Goal: Transaction & Acquisition: Purchase product/service

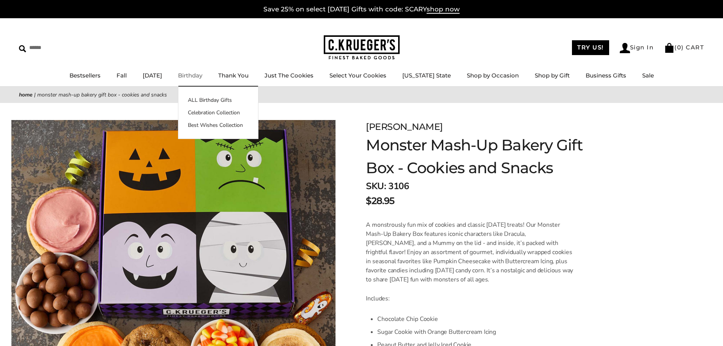
click at [200, 74] on link "Birthday" at bounding box center [190, 75] width 24 height 7
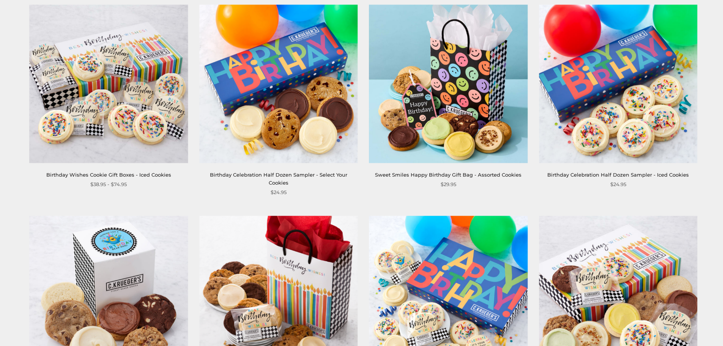
scroll to position [759, 0]
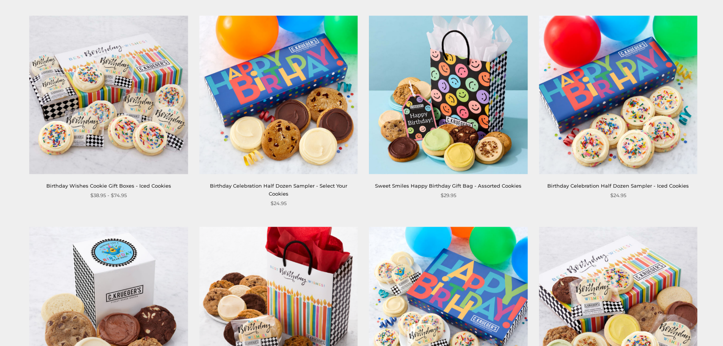
click at [608, 120] on img at bounding box center [618, 95] width 158 height 158
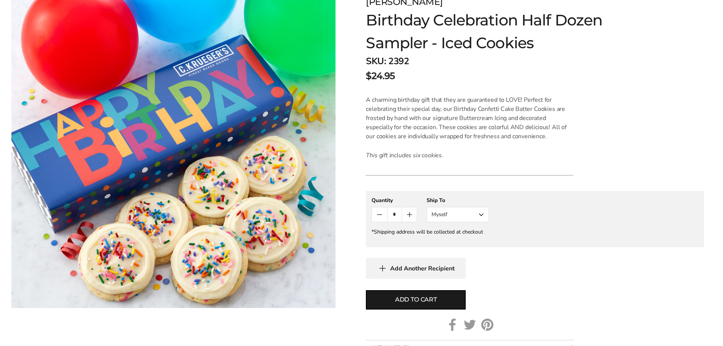
scroll to position [152, 0]
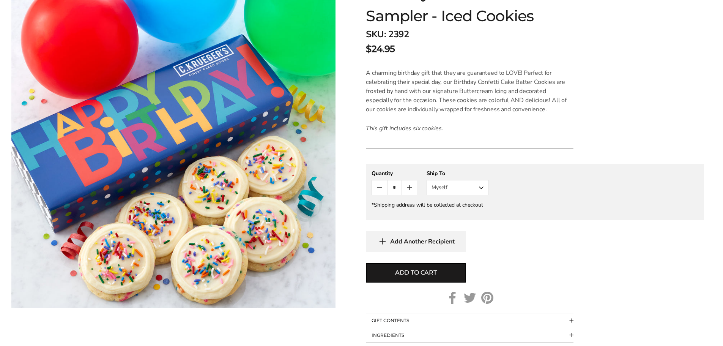
click at [449, 187] on button "Myself" at bounding box center [458, 187] width 62 height 15
click at [448, 217] on button "Other Recipient" at bounding box center [457, 216] width 61 height 14
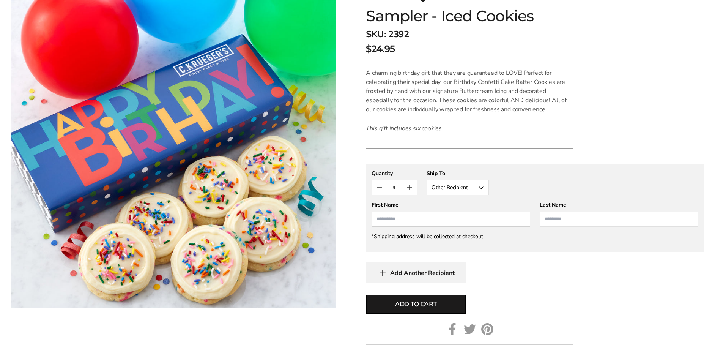
click at [406, 219] on input "First Name" at bounding box center [451, 218] width 159 height 15
type input "******"
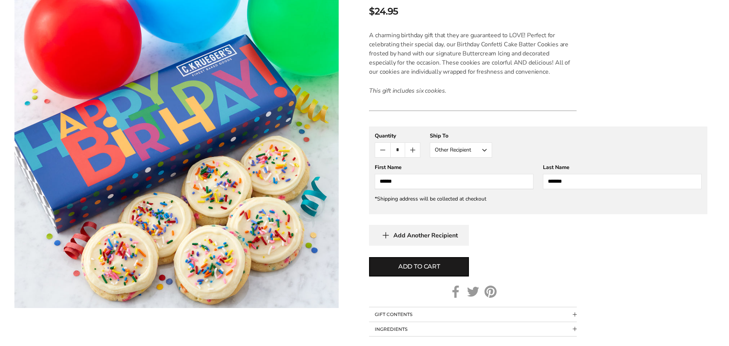
scroll to position [190, 0]
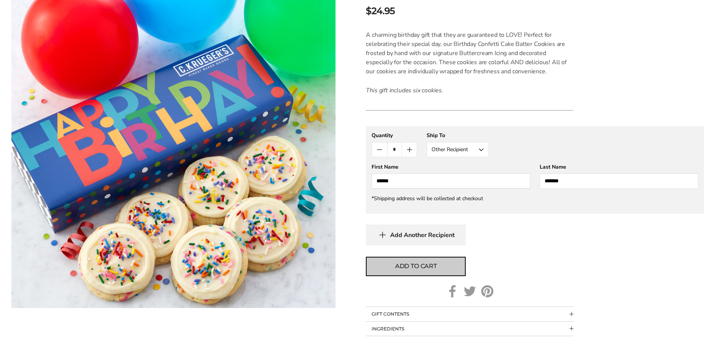
type input "*******"
click at [423, 268] on span "Add to cart" at bounding box center [416, 265] width 42 height 9
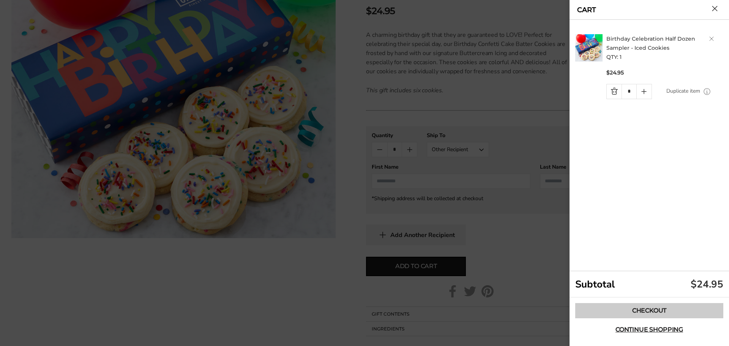
click at [643, 308] on link "Checkout" at bounding box center [649, 310] width 148 height 15
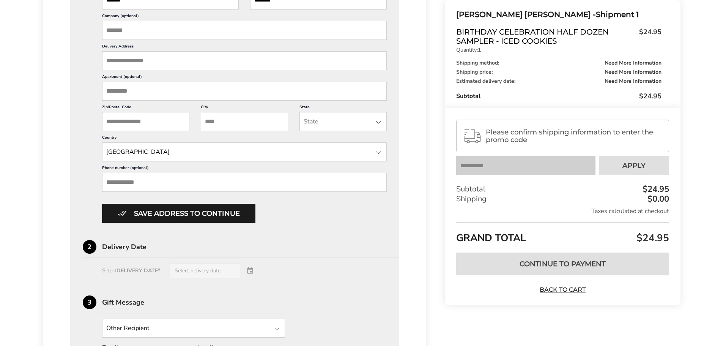
scroll to position [304, 0]
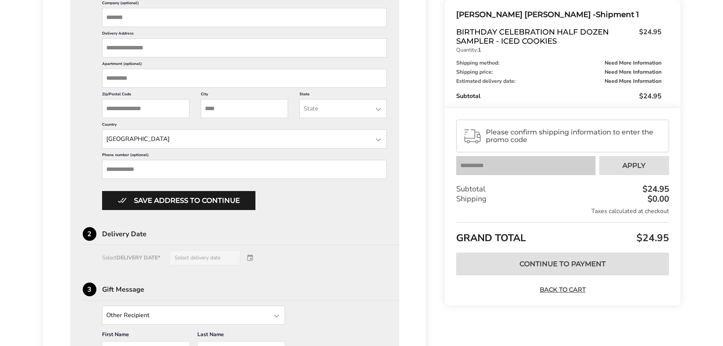
click at [198, 260] on div "Select DELIVERY DATE* Select delivery date" at bounding box center [235, 257] width 304 height 15
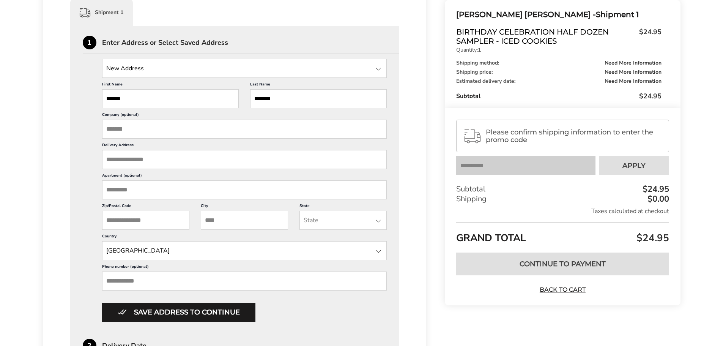
scroll to position [190, 0]
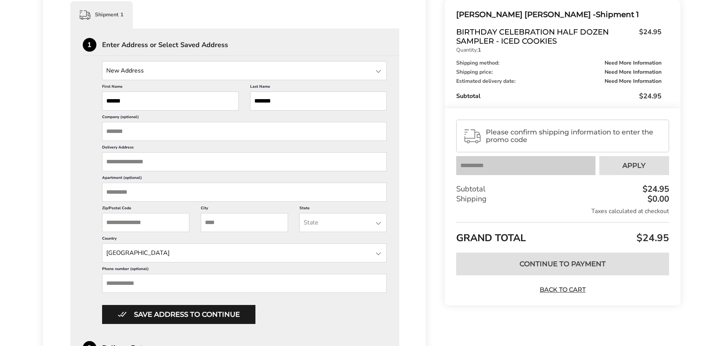
click at [142, 162] on input "Delivery Address" at bounding box center [244, 161] width 285 height 19
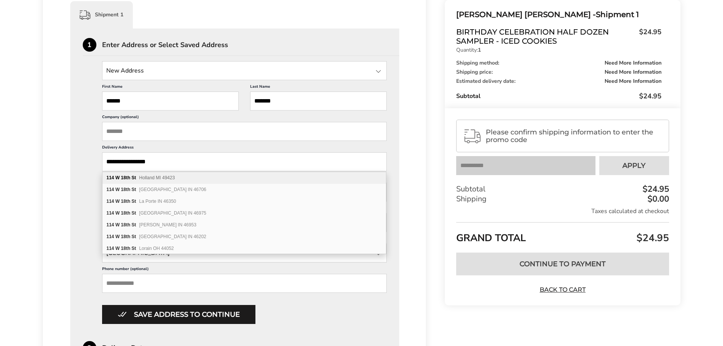
click at [162, 176] on span "Holland MI 49423" at bounding box center [157, 177] width 36 height 5
type input "**********"
type input "*******"
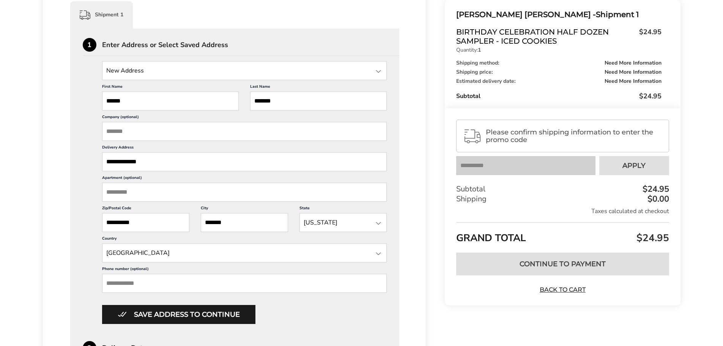
click at [165, 283] on input "Phone number (optional)" at bounding box center [244, 283] width 285 height 19
type input "**********"
type input "*****"
type input "*******"
type input "**"
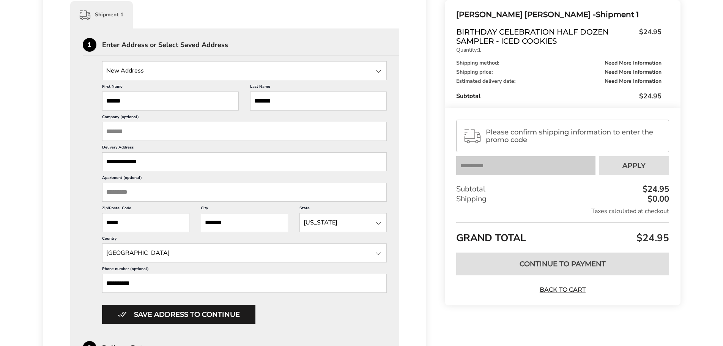
type input "**********"
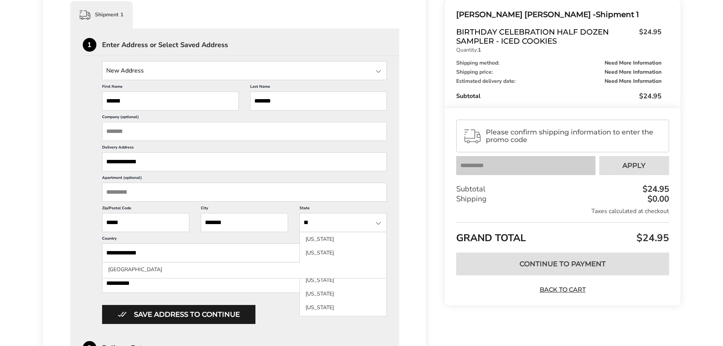
click at [280, 310] on div "Save address to continue" at bounding box center [244, 314] width 285 height 19
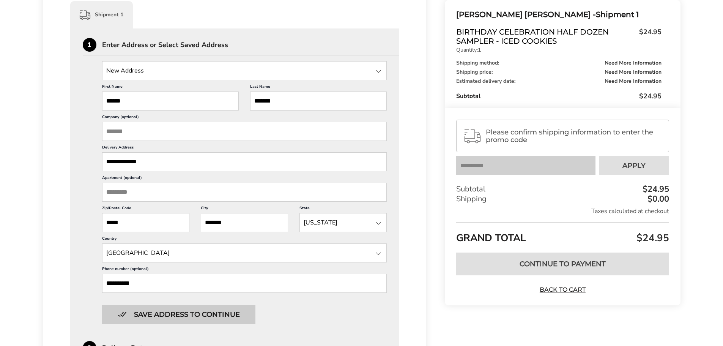
click at [235, 315] on button "Save address to continue" at bounding box center [178, 314] width 153 height 19
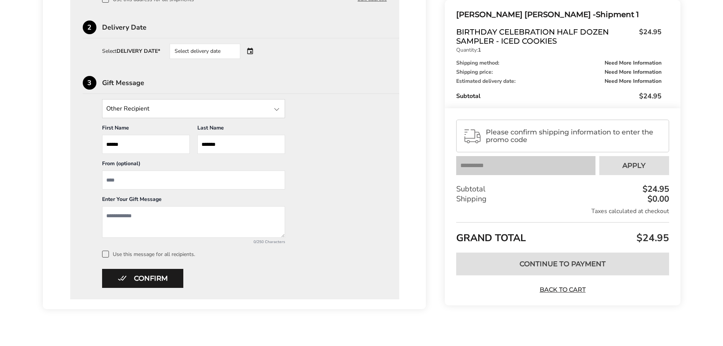
scroll to position [295, 0]
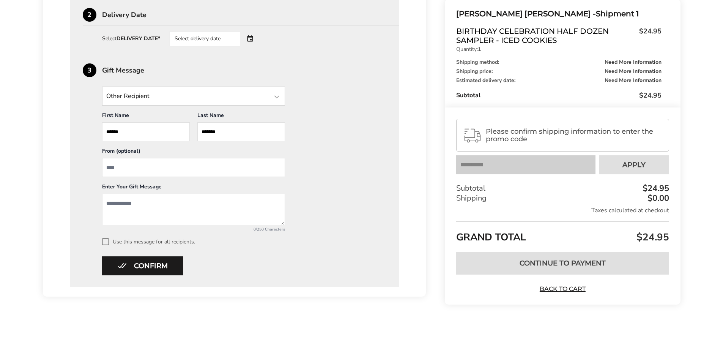
click at [153, 96] on input "State" at bounding box center [193, 96] width 183 height 19
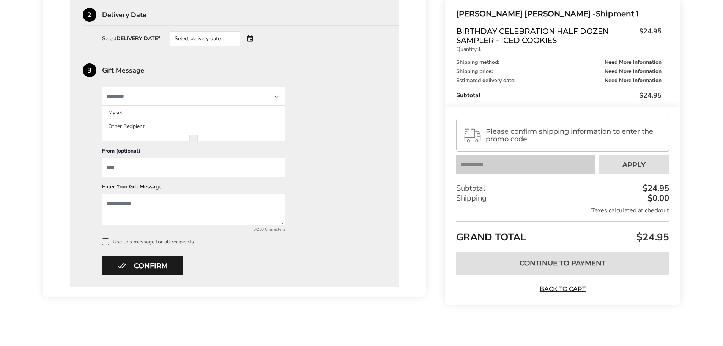
click at [351, 116] on div "Other Recipient Myself Other Recipient First Name * Enter recipient name ******…" at bounding box center [235, 166] width 304 height 158
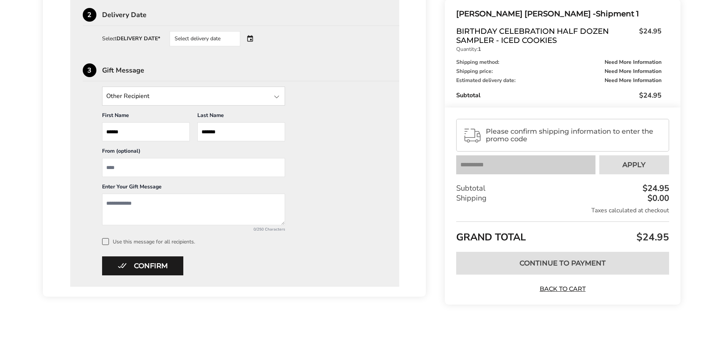
click at [129, 167] on input "From" at bounding box center [193, 167] width 183 height 19
type input "**********"
drag, startPoint x: 148, startPoint y: 206, endPoint x: 80, endPoint y: 201, distance: 68.1
click at [80, 201] on div "**********" at bounding box center [234, 105] width 329 height 364
type textarea "*"
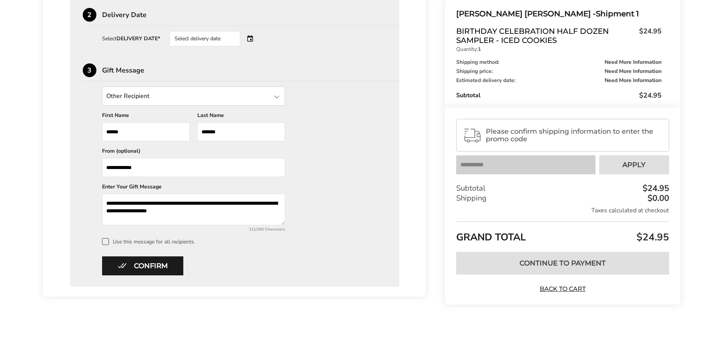
drag, startPoint x: 227, startPoint y: 208, endPoint x: 97, endPoint y: 213, distance: 129.9
click at [97, 213] on div "**********" at bounding box center [235, 166] width 304 height 158
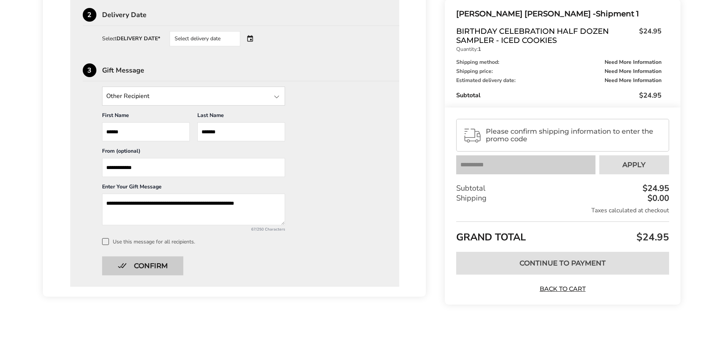
type textarea "**********"
click at [151, 266] on button "Confirm" at bounding box center [142, 265] width 81 height 19
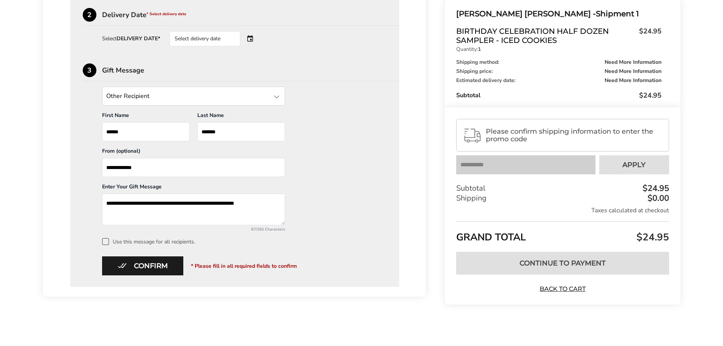
click at [274, 98] on div at bounding box center [276, 96] width 9 height 9
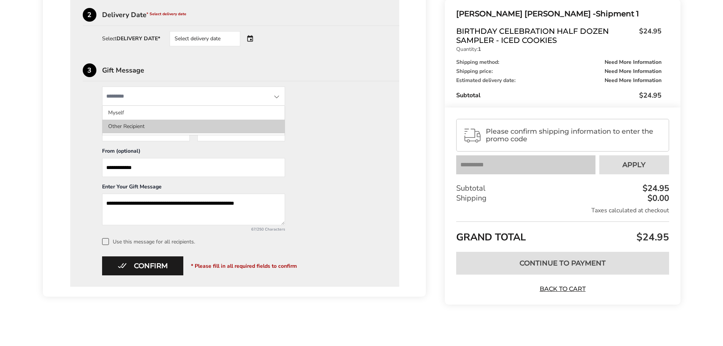
click at [209, 132] on li "Other Recipient" at bounding box center [193, 127] width 182 height 14
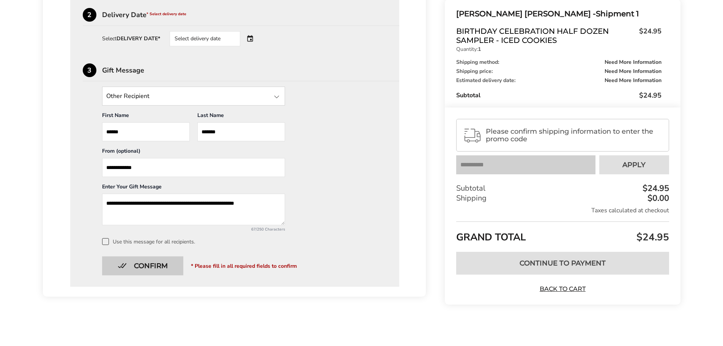
click at [156, 268] on button "Confirm" at bounding box center [142, 265] width 81 height 19
click at [156, 264] on button "Confirm" at bounding box center [142, 265] width 81 height 19
click at [205, 37] on div "Select delivery date" at bounding box center [205, 38] width 71 height 15
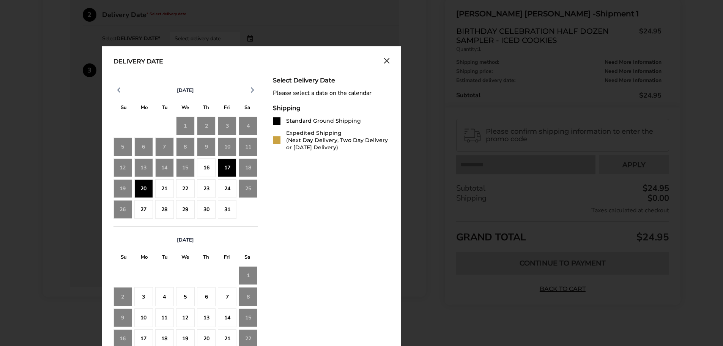
click at [139, 190] on div "20" at bounding box center [143, 188] width 19 height 19
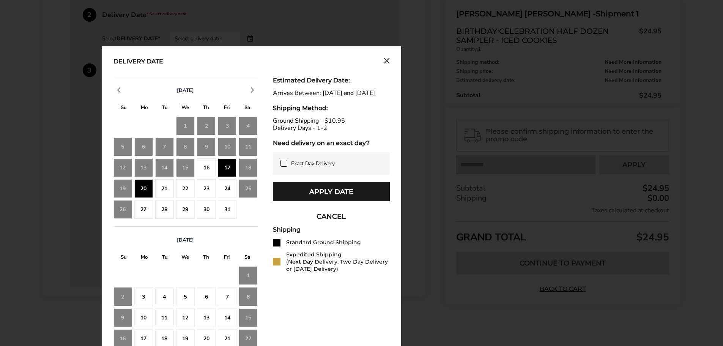
click at [283, 166] on icon at bounding box center [284, 163] width 6 height 6
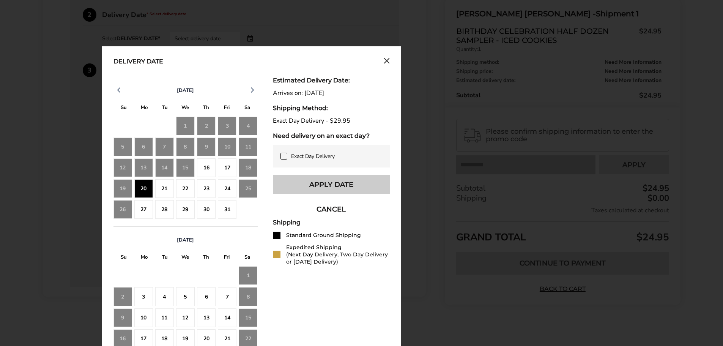
click at [342, 186] on button "Apply Date" at bounding box center [331, 184] width 117 height 19
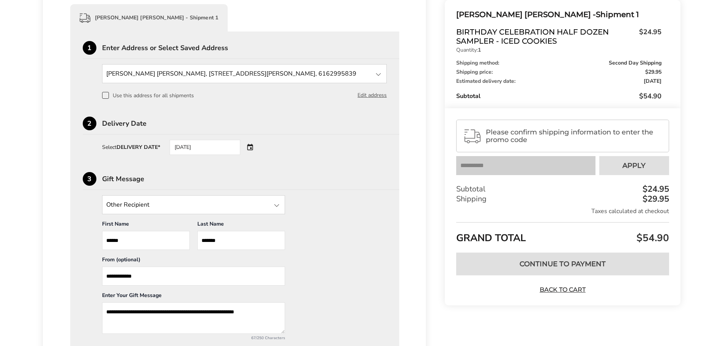
scroll to position [181, 0]
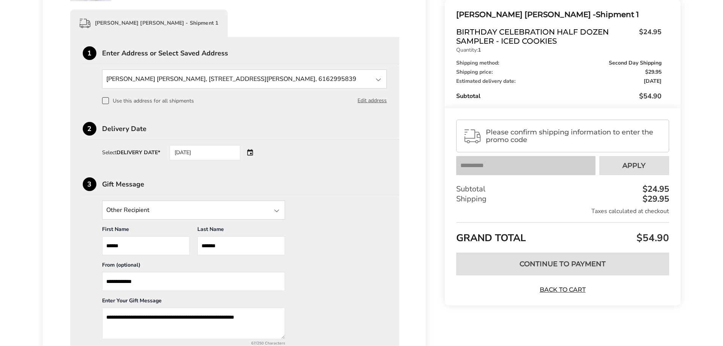
click at [251, 151] on div "[DATE]" at bounding box center [216, 152] width 92 height 15
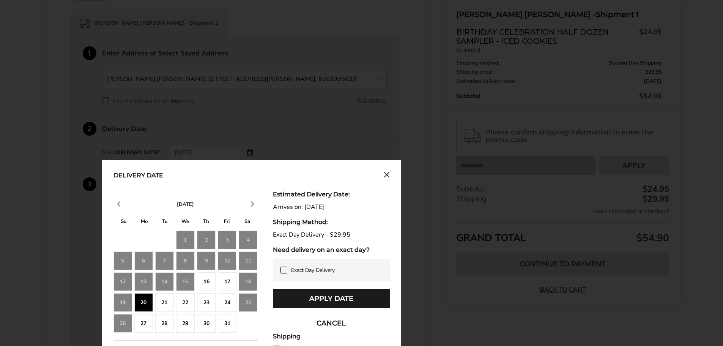
click at [285, 270] on icon at bounding box center [284, 270] width 6 height 6
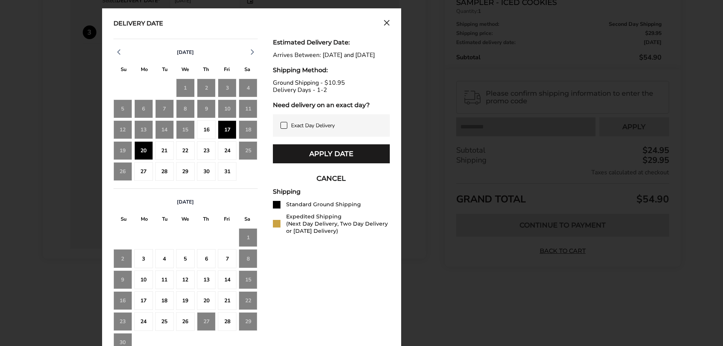
scroll to position [358, 0]
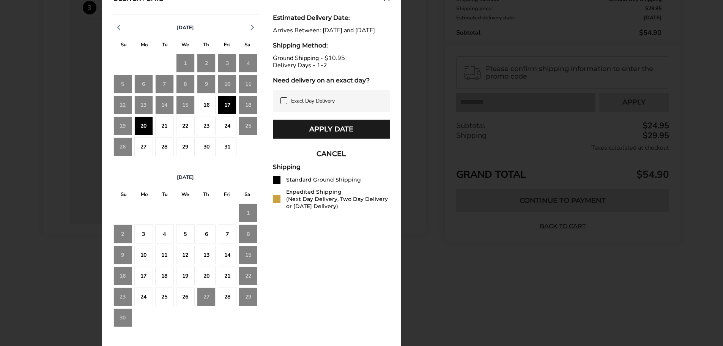
click at [330, 161] on button "CANCEL" at bounding box center [331, 153] width 117 height 19
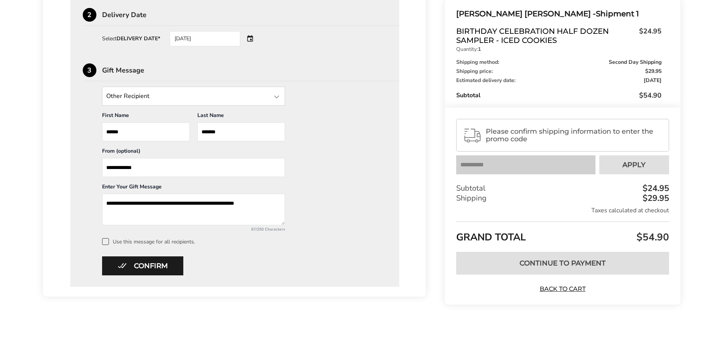
scroll to position [295, 0]
click at [255, 38] on div "[DATE]" at bounding box center [216, 38] width 92 height 15
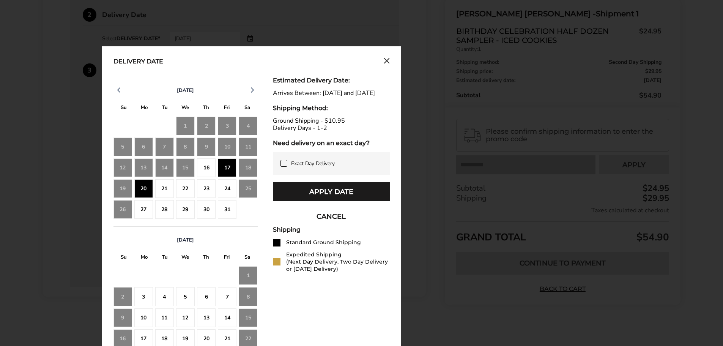
scroll to position [358, 0]
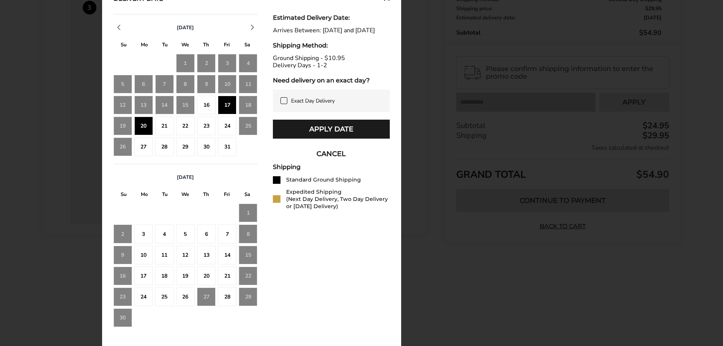
click at [326, 160] on button "CANCEL" at bounding box center [331, 153] width 117 height 19
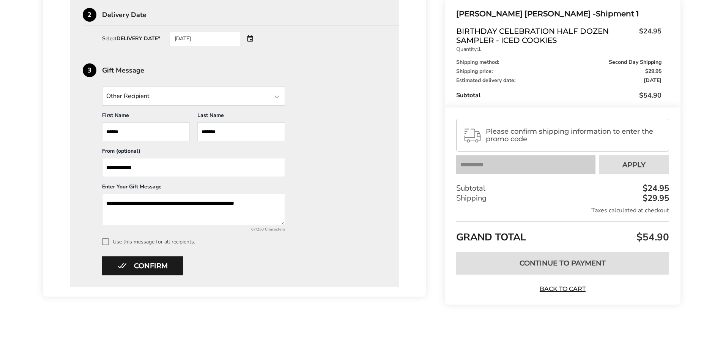
click at [253, 40] on div "[DATE]" at bounding box center [216, 38] width 92 height 15
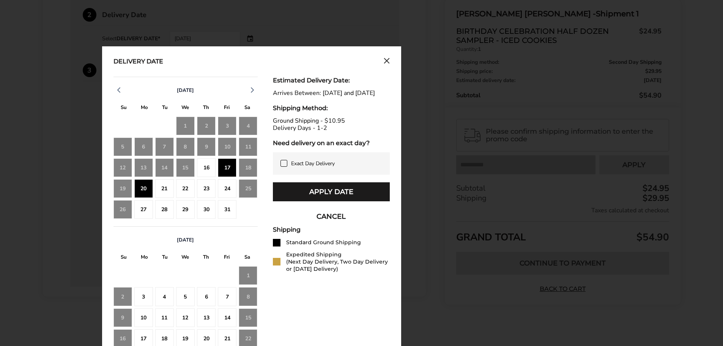
scroll to position [358, 0]
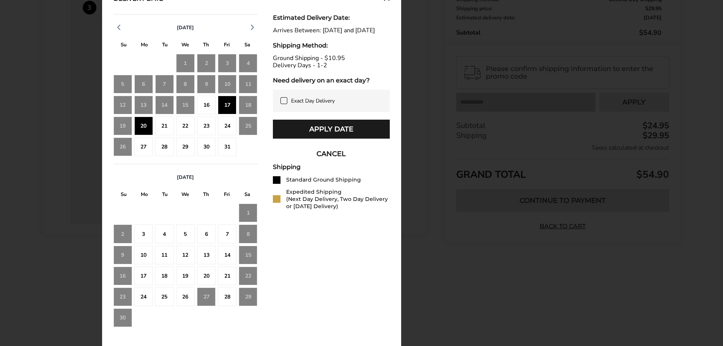
click at [337, 160] on button "CANCEL" at bounding box center [331, 153] width 117 height 19
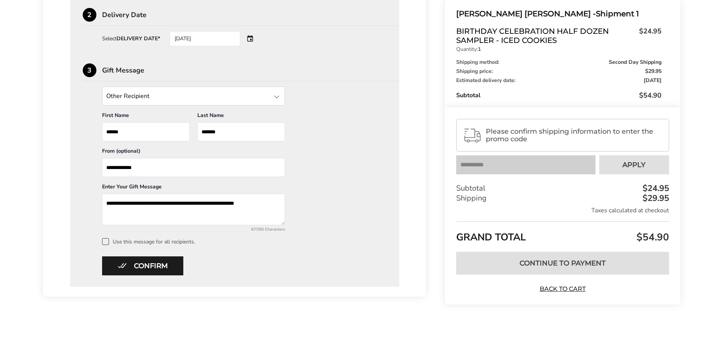
drag, startPoint x: 205, startPoint y: 41, endPoint x: 148, endPoint y: 37, distance: 57.0
click at [148, 37] on div "Select DELIVERY DATE* 10/20/2025" at bounding box center [244, 38] width 285 height 15
click at [251, 38] on div "[DATE]" at bounding box center [216, 38] width 92 height 15
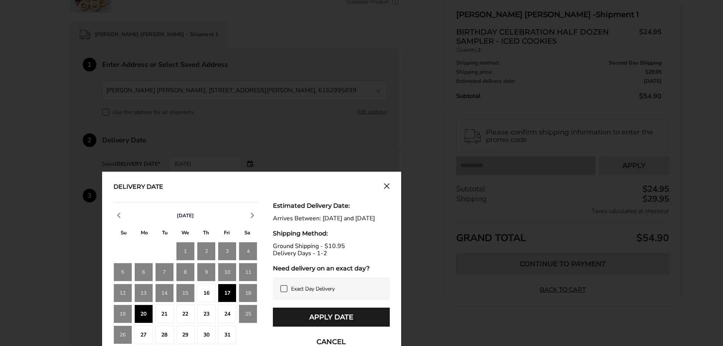
scroll to position [168, 0]
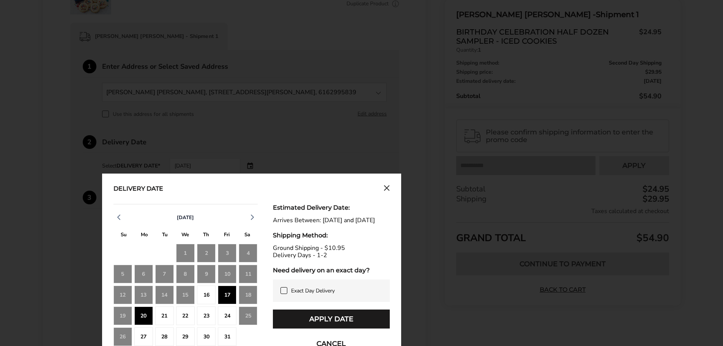
click at [385, 187] on icon "Close calendar" at bounding box center [387, 188] width 6 height 6
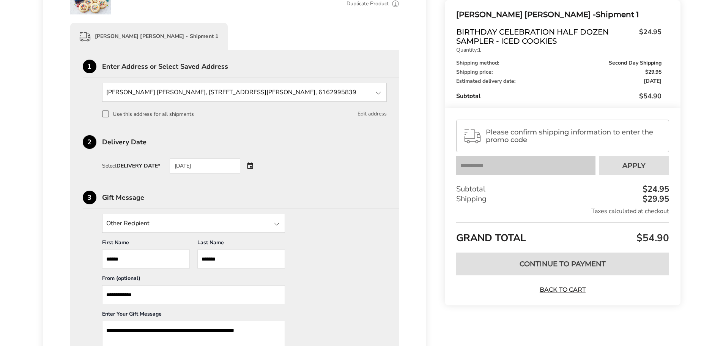
click at [251, 165] on div "[DATE]" at bounding box center [216, 165] width 92 height 15
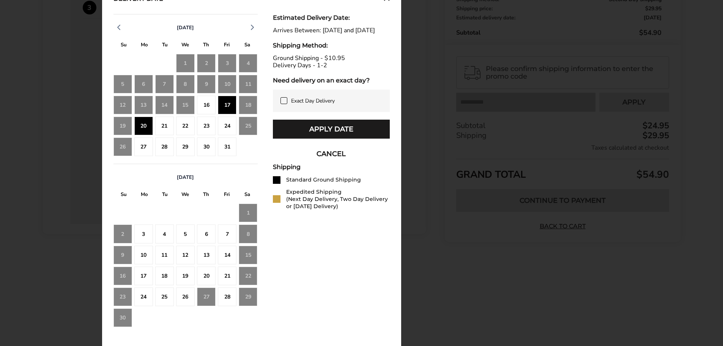
click at [329, 162] on button "CANCEL" at bounding box center [331, 153] width 117 height 19
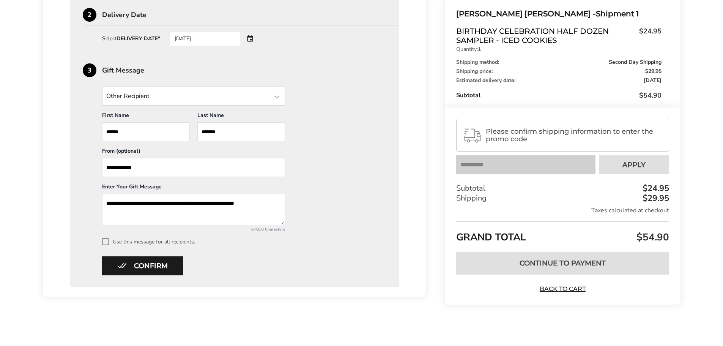
scroll to position [295, 0]
click at [559, 288] on link "Back to Cart" at bounding box center [562, 288] width 53 height 8
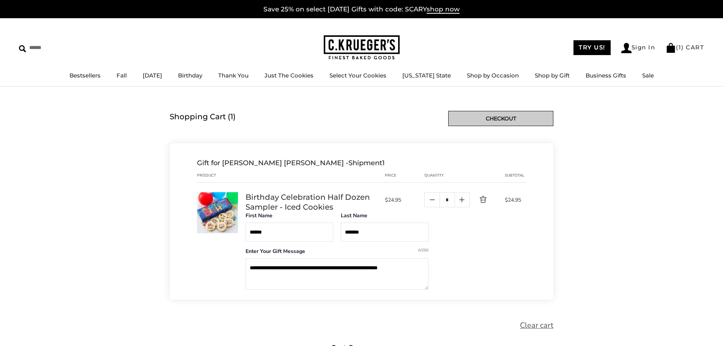
click at [510, 117] on link "Checkout" at bounding box center [500, 118] width 105 height 15
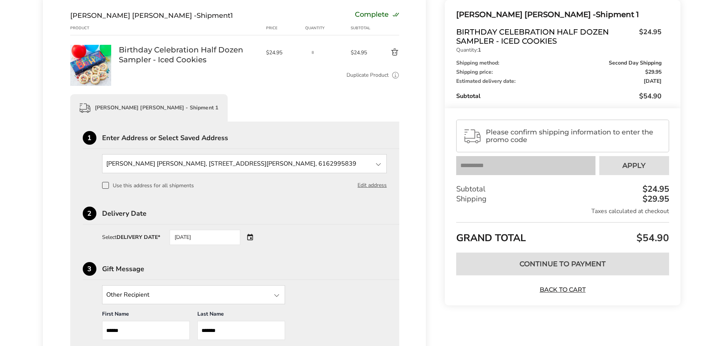
scroll to position [114, 0]
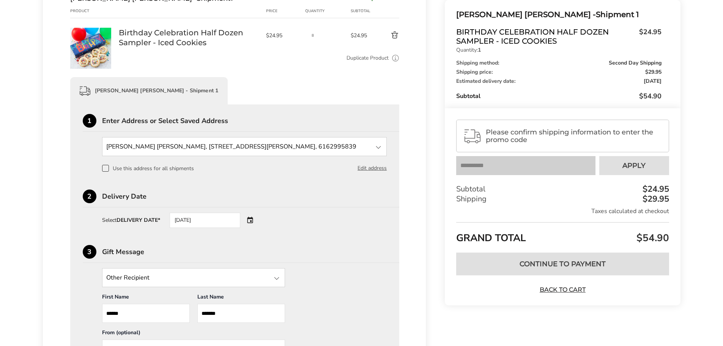
click at [205, 223] on div "[DATE]" at bounding box center [205, 220] width 71 height 15
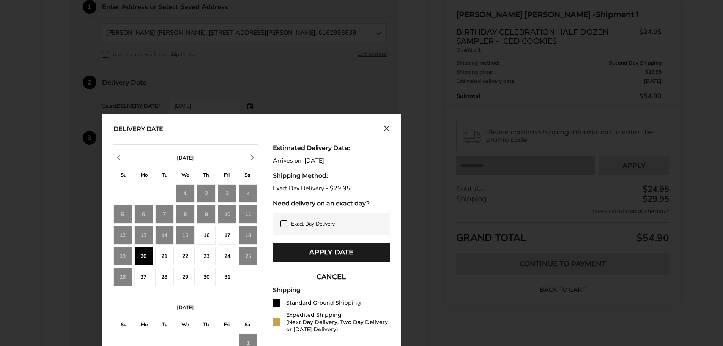
scroll to position [266, 0]
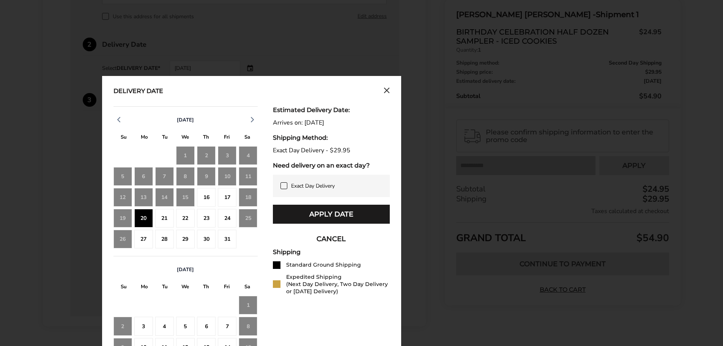
click at [140, 218] on div "20" at bounding box center [143, 218] width 19 height 19
click at [285, 187] on icon at bounding box center [284, 186] width 6 height 6
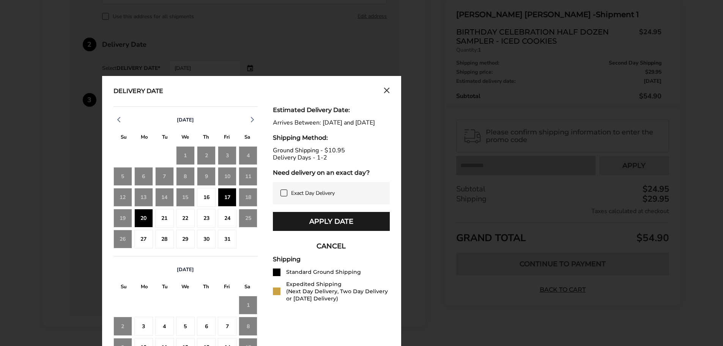
click at [389, 89] on icon "Close calendar" at bounding box center [387, 90] width 6 height 6
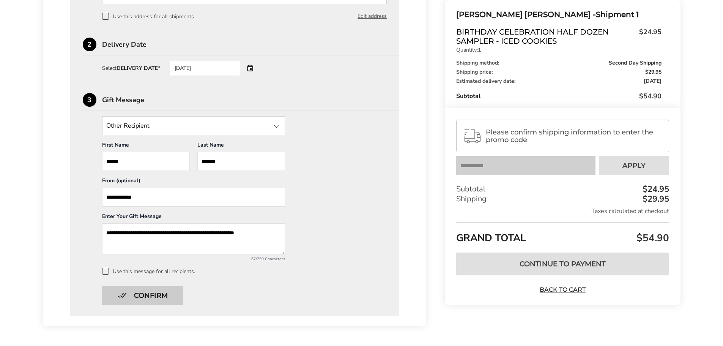
click at [157, 294] on button "Confirm" at bounding box center [142, 295] width 81 height 19
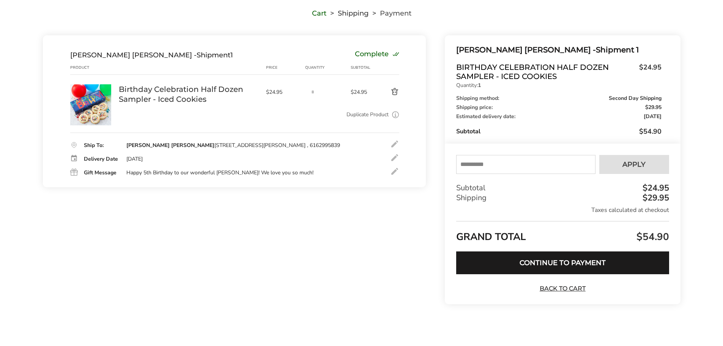
click at [394, 157] on div at bounding box center [394, 157] width 9 height 9
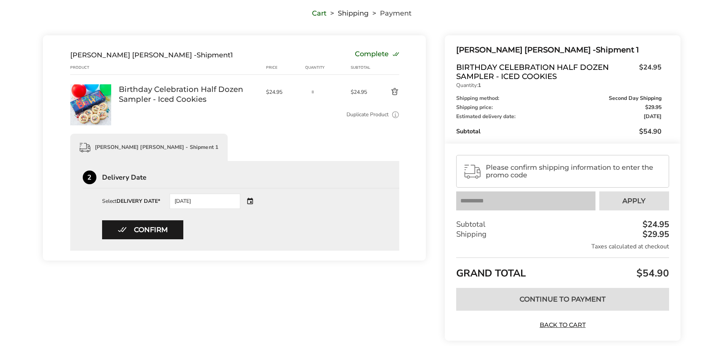
click at [206, 203] on div "[DATE]" at bounding box center [205, 201] width 71 height 15
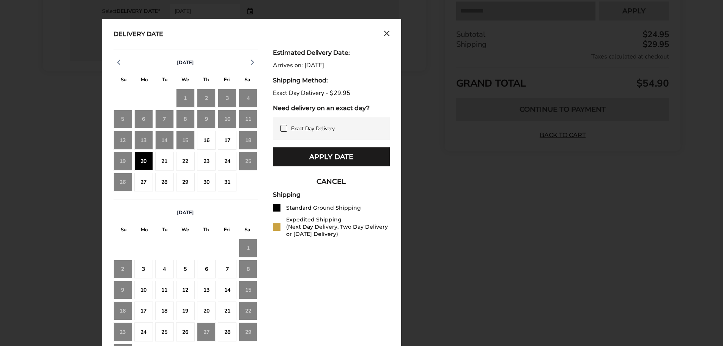
click at [332, 177] on button "CANCEL" at bounding box center [331, 181] width 117 height 19
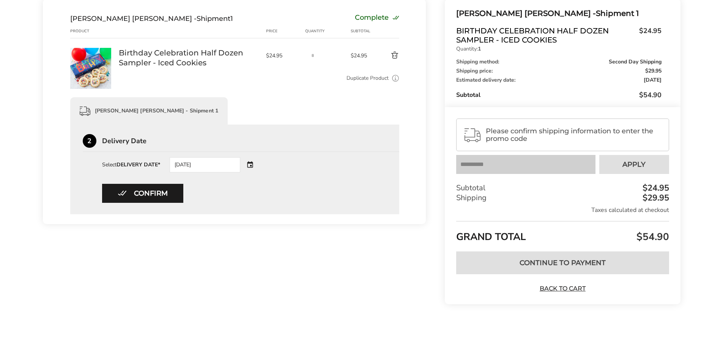
click at [249, 165] on div "[DATE]" at bounding box center [216, 164] width 92 height 15
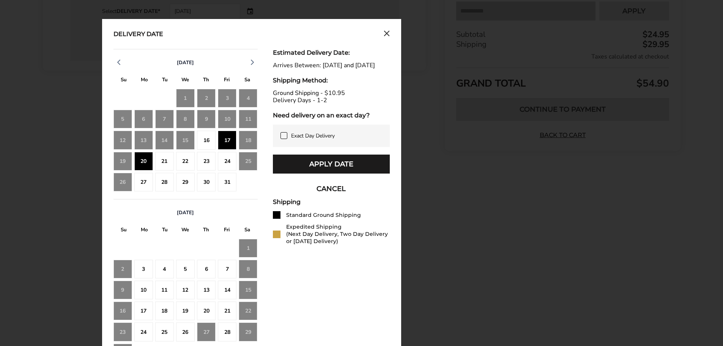
click at [386, 32] on icon "Close calendar" at bounding box center [387, 33] width 6 height 6
